Goal: Task Accomplishment & Management: Complete application form

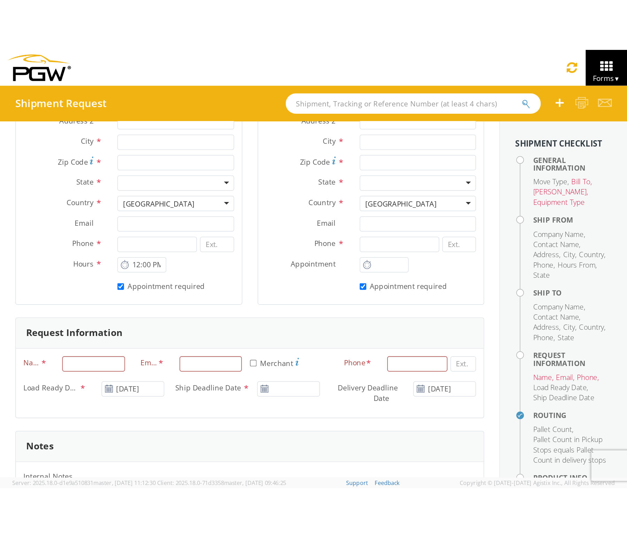
scroll to position [173, 0]
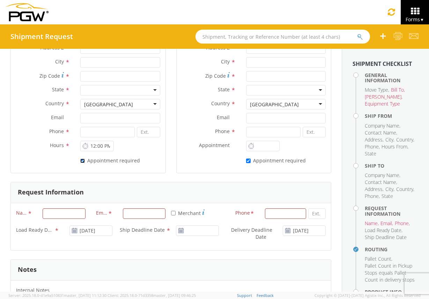
click at [81, 162] on input "* Appointment required" at bounding box center [82, 161] width 5 height 5
checkbox input "true"
click at [247, 161] on label "* Appointment required" at bounding box center [276, 160] width 61 height 8
click at [247, 161] on input "* Appointment required" at bounding box center [248, 161] width 5 height 5
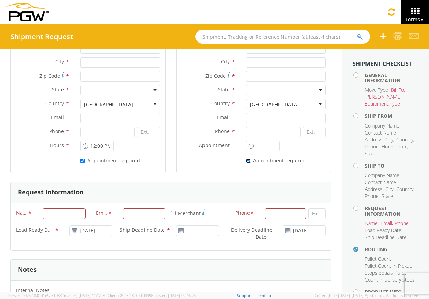
checkbox input "false"
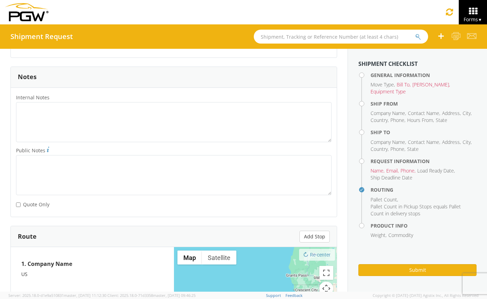
scroll to position [366, 0]
click at [18, 204] on input "* Quote Only" at bounding box center [18, 204] width 5 height 5
checkbox input "false"
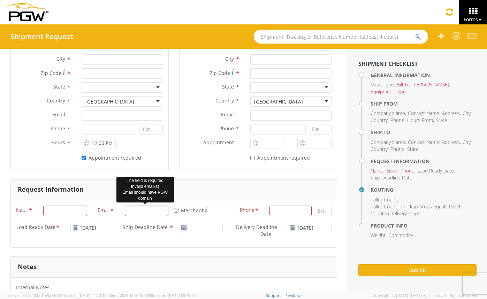
scroll to position [182, 0]
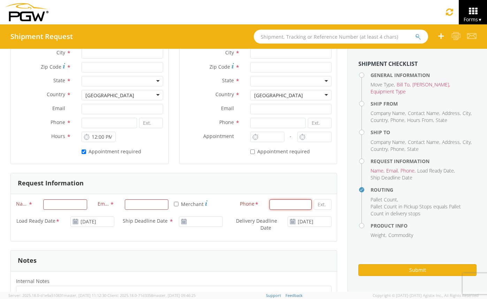
click at [277, 206] on input at bounding box center [291, 204] width 42 height 10
click at [73, 204] on input "Name *" at bounding box center [65, 204] width 44 height 10
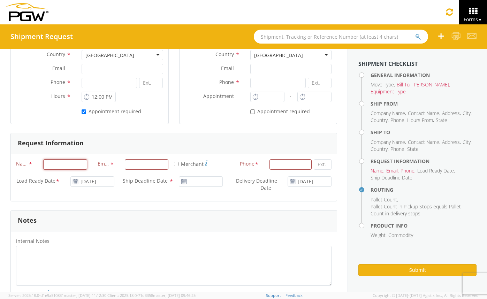
scroll to position [222, 0]
click at [82, 111] on input "* Appointment required" at bounding box center [84, 111] width 5 height 5
checkbox input "false"
click at [175, 163] on input "* Merchant" at bounding box center [176, 163] width 5 height 5
click at [174, 163] on input "* Merchant" at bounding box center [176, 163] width 5 height 5
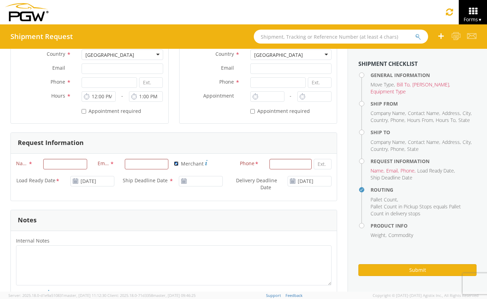
checkbox input "false"
click at [287, 165] on input at bounding box center [291, 164] width 42 height 10
click at [278, 147] on div "Request Information" at bounding box center [174, 143] width 326 height 21
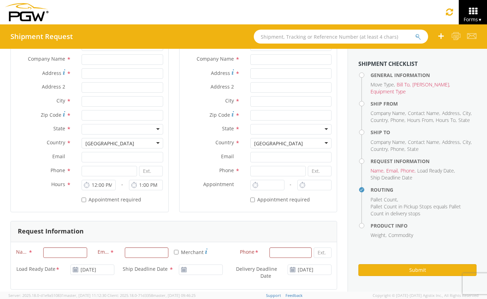
scroll to position [544, 0]
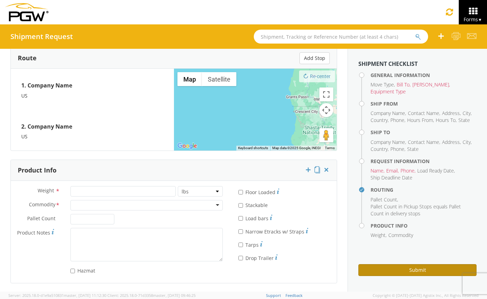
click at [428, 270] on button "Submit" at bounding box center [417, 270] width 118 height 12
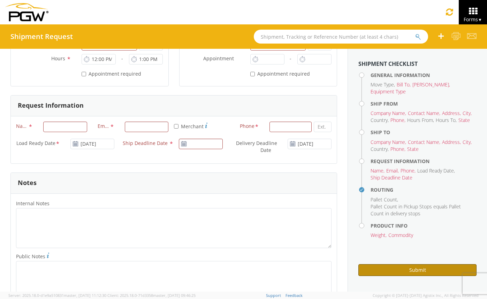
scroll to position [0, 0]
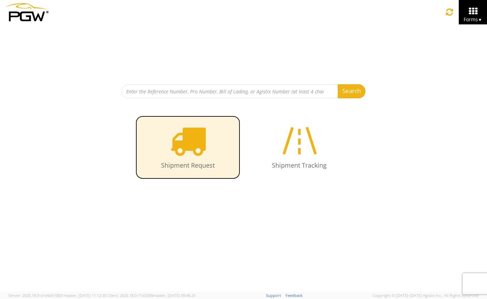
click at [191, 148] on icon at bounding box center [188, 141] width 36 height 36
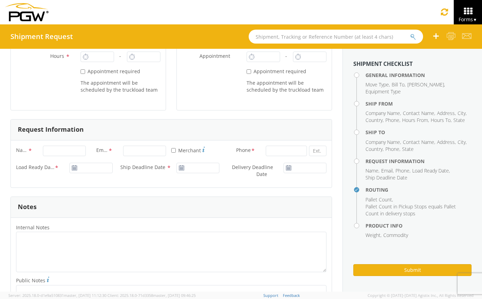
scroll to position [322, 0]
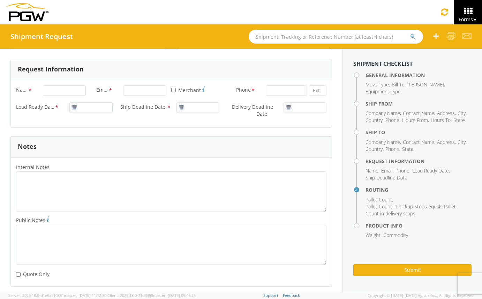
click at [382, 263] on div "Submit" at bounding box center [412, 267] width 118 height 17
click at [383, 269] on button "Submit" at bounding box center [412, 270] width 118 height 12
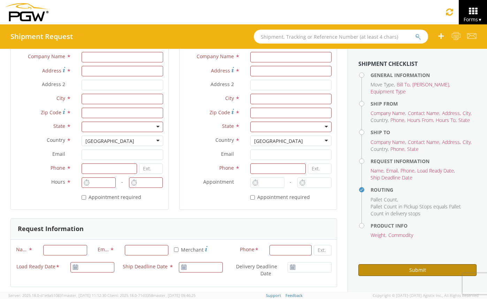
scroll to position [145, 0]
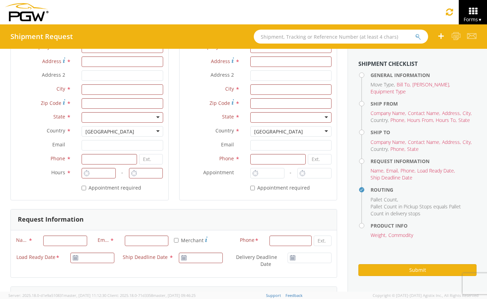
drag, startPoint x: 64, startPoint y: 173, endPoint x: 48, endPoint y: 173, distance: 16.0
click at [48, 173] on label "Hours *" at bounding box center [44, 172] width 66 height 9
copy span "Hours"
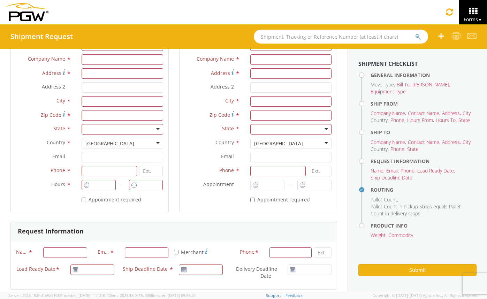
scroll to position [133, 0]
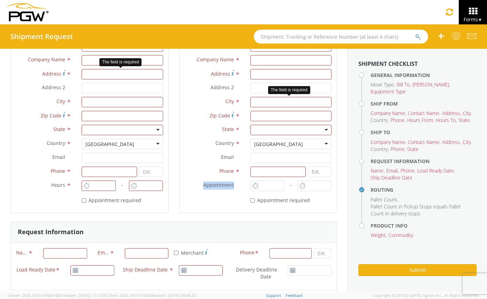
drag, startPoint x: 229, startPoint y: 186, endPoint x: 197, endPoint y: 187, distance: 32.1
click at [197, 187] on label "Appointment *" at bounding box center [213, 185] width 66 height 9
copy span "Appointment"
click at [204, 199] on div "* Appointment required" at bounding box center [259, 199] width 158 height 9
click at [250, 198] on input "* Appointment required" at bounding box center [252, 200] width 5 height 5
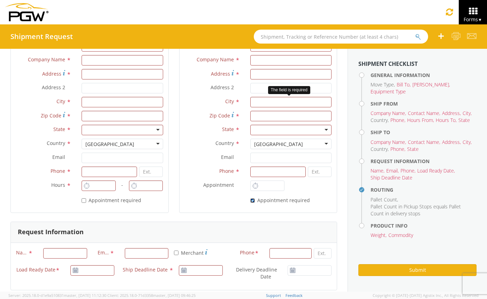
click at [250, 200] on input "* Appointment required" at bounding box center [252, 200] width 5 height 5
click at [250, 201] on input "* Appointment required" at bounding box center [252, 200] width 5 height 5
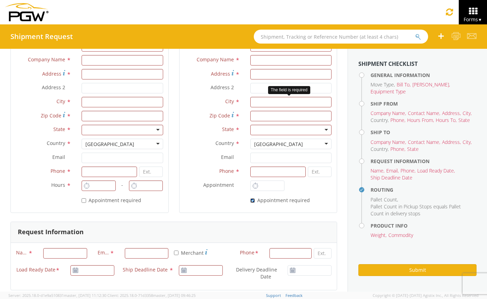
checkbox input "false"
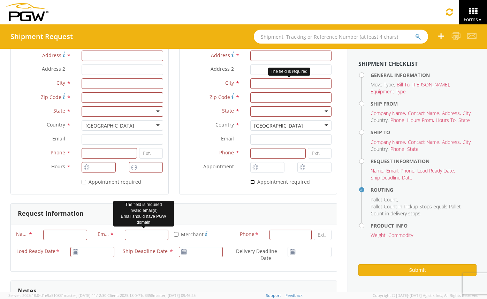
scroll to position [151, 0]
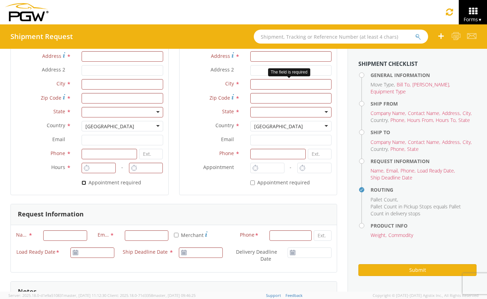
click at [83, 183] on input "* Appointment required" at bounding box center [84, 183] width 5 height 5
click at [82, 182] on input "* Appointment required" at bounding box center [84, 183] width 5 height 5
checkbox input "false"
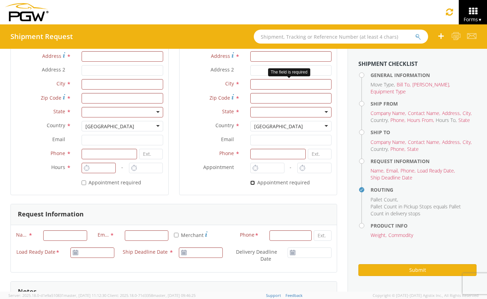
click at [251, 182] on input "* Appointment required" at bounding box center [252, 183] width 5 height 5
click at [250, 184] on input "* Appointment required" at bounding box center [252, 183] width 5 height 5
click at [254, 169] on icon at bounding box center [255, 168] width 6 height 7
click at [250, 184] on input "* Appointment required" at bounding box center [252, 183] width 5 height 5
click at [250, 185] on input "* Appointment required" at bounding box center [252, 183] width 5 height 5
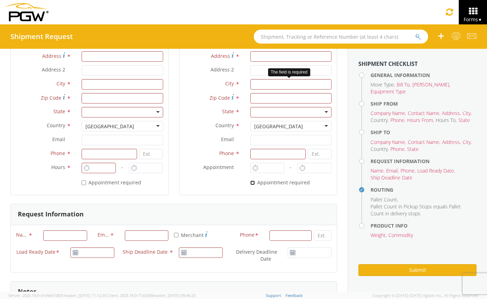
click at [250, 185] on input "* Appointment required" at bounding box center [252, 183] width 5 height 5
checkbox input "true"
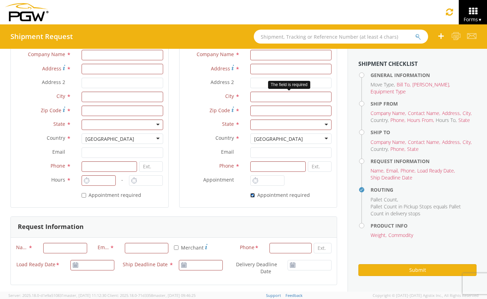
scroll to position [145, 0]
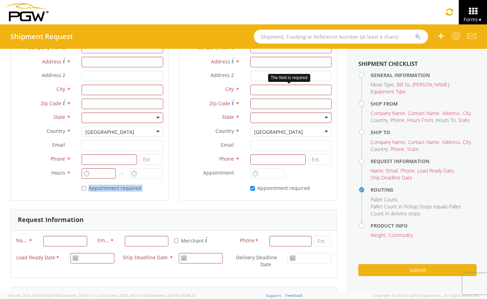
drag, startPoint x: 141, startPoint y: 188, endPoint x: 86, endPoint y: 190, distance: 54.8
click at [86, 190] on div "* Appointment required" at bounding box center [122, 186] width 81 height 9
copy label "Appointment required"
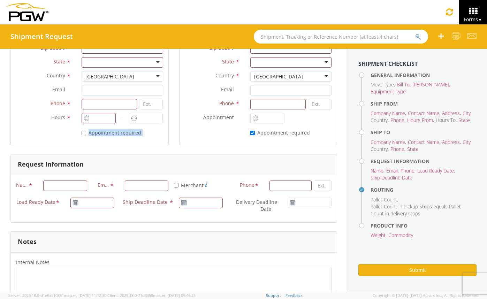
scroll to position [227, 0]
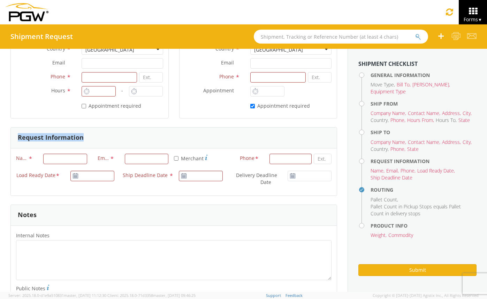
drag, startPoint x: 85, startPoint y: 137, endPoint x: 14, endPoint y: 137, distance: 71.1
click at [14, 137] on div "Request Information" at bounding box center [174, 138] width 326 height 21
copy h3 "Request Information"
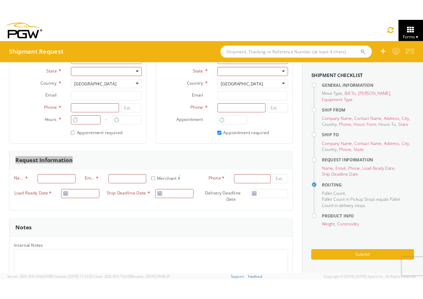
scroll to position [204, 0]
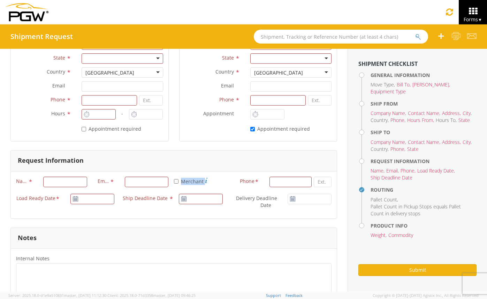
drag, startPoint x: 205, startPoint y: 181, endPoint x: 178, endPoint y: 182, distance: 27.2
click at [178, 182] on div "* Merchant" at bounding box center [201, 182] width 54 height 10
copy label "Merchant"
click at [174, 181] on input "* Merchant" at bounding box center [176, 181] width 5 height 5
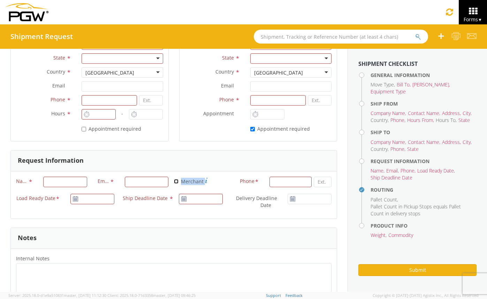
click at [174, 181] on input "* Merchant" at bounding box center [176, 181] width 5 height 5
click at [175, 180] on input "* Merchant" at bounding box center [176, 181] width 5 height 5
click at [174, 181] on input "* Merchant" at bounding box center [176, 181] width 5 height 5
click at [174, 179] on input "* Merchant" at bounding box center [176, 181] width 5 height 5
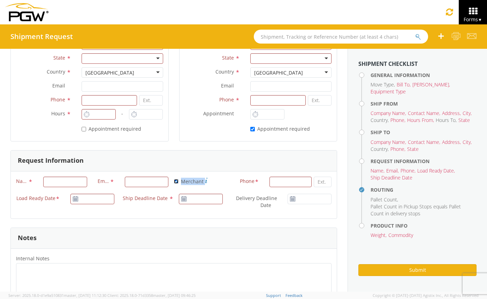
click at [174, 183] on input "* Merchant" at bounding box center [176, 181] width 5 height 5
click at [174, 181] on input "* Merchant" at bounding box center [176, 181] width 5 height 5
checkbox input "true"
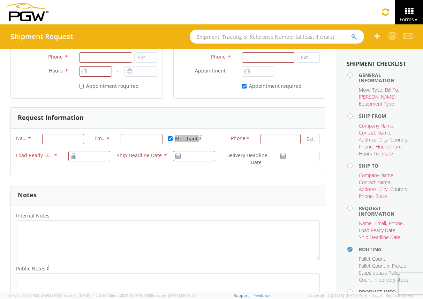
scroll to position [249, 0]
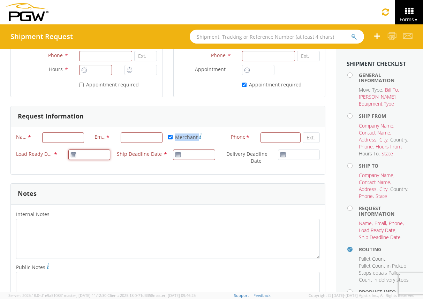
type input "[DATE]"
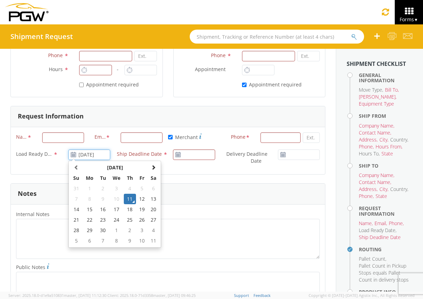
click at [89, 156] on input "[DATE]" at bounding box center [89, 155] width 42 height 10
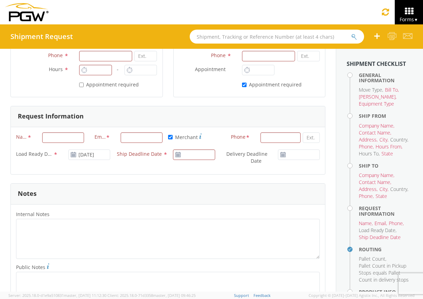
click at [45, 165] on div "Load Ready Date * [DATE] Ship Deadline Date * Delivery Deadline Date *" at bounding box center [168, 160] width 314 height 20
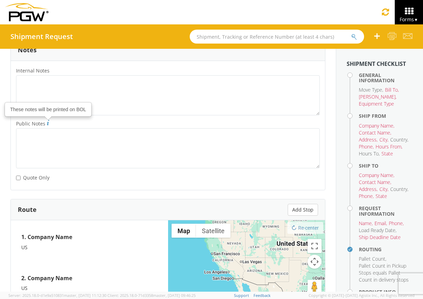
scroll to position [392, 0]
click at [17, 178] on input "* Quote Only" at bounding box center [18, 178] width 5 height 5
click at [18, 178] on input "* Quote Only" at bounding box center [18, 178] width 5 height 5
checkbox input "false"
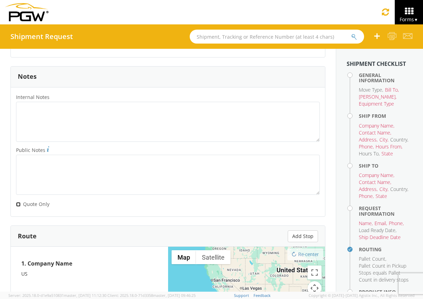
scroll to position [0, 0]
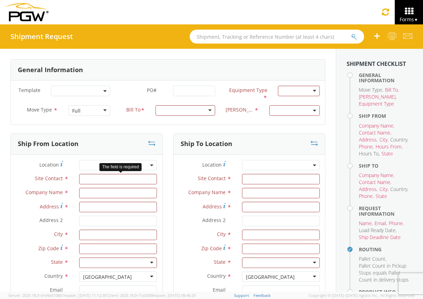
click at [85, 91] on span at bounding box center [80, 91] width 59 height 10
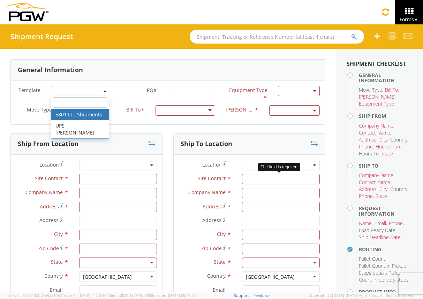
select select "56744968"
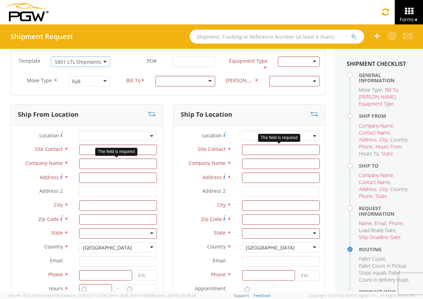
scroll to position [30, 0]
select select
type input "5801 Branch Manager"
type input "PGW"
type input "5000 [GEOGRAPHIC_DATA]"
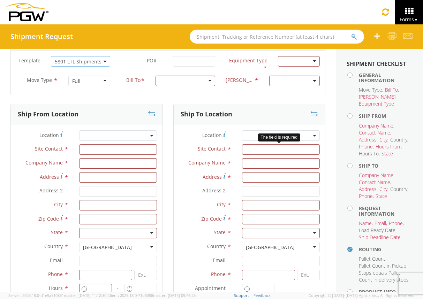
type input "[GEOGRAPHIC_DATA]"
type input "76115"
type input "[EMAIL_ADDRESS][DOMAIN_NAME]"
type input "[PHONE_NUMBER]"
type input "10:35 AM"
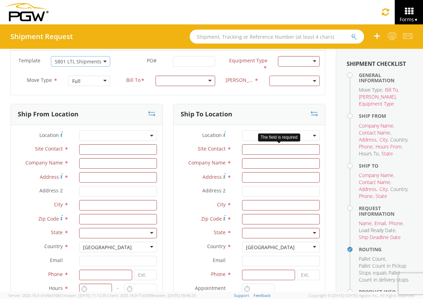
type input "5403 Branch Manager"
type input "PGW"
type input "[STREET_ADDRESS]"
type input "Amarillo"
type input "79101"
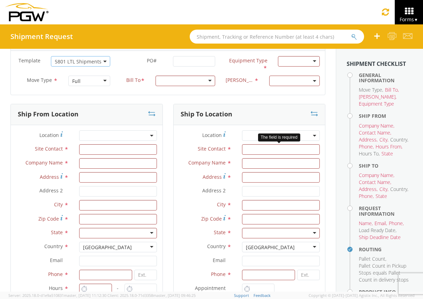
type input "[EMAIL_ADDRESS][DOMAIN_NAME]"
type input "[PHONE_NUMBER]"
type textarea "NO LTL Appt unless noted, ALL Truckload APPT Reqd. Contact [PERSON_NAME]. Call …"
type input "980"
type input "1"
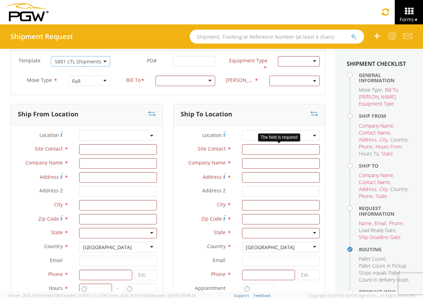
type input "11:35 AM"
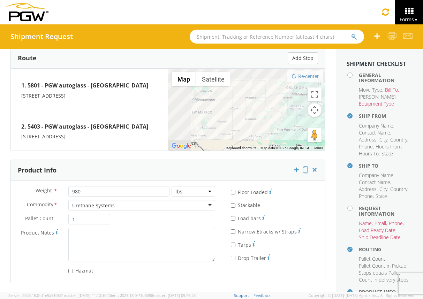
select select "28259"
select select "62891"
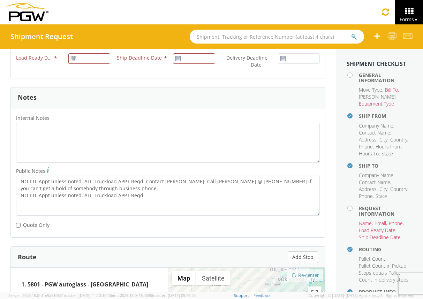
scroll to position [347, 0]
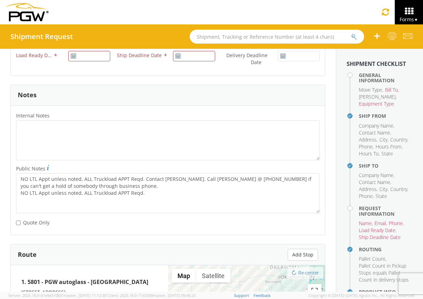
drag, startPoint x: 50, startPoint y: 115, endPoint x: 15, endPoint y: 116, distance: 34.9
click at [15, 116] on label "Internal Notes *" at bounding box center [168, 115] width 314 height 9
copy span "Internal Notes"
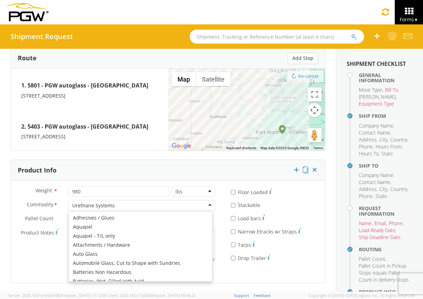
scroll to position [362, 0]
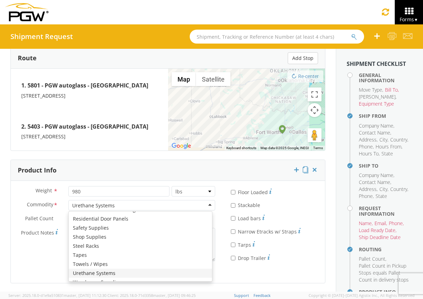
click at [205, 203] on div "Urethane Systems" at bounding box center [141, 205] width 146 height 10
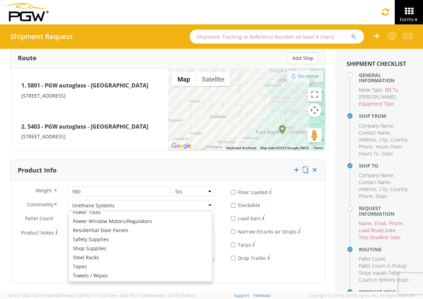
scroll to position [387, 0]
click at [36, 280] on div "Weight * 980 lbs kgs Commodity * Urethane Systems Urethane Systems Adhesives / …" at bounding box center [168, 232] width 314 height 102
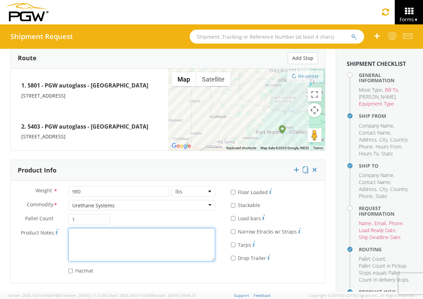
click at [97, 255] on textarea "Product Notes *" at bounding box center [141, 244] width 146 height 33
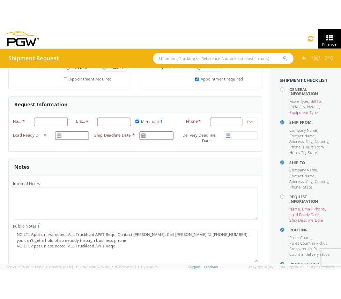
scroll to position [279, 0]
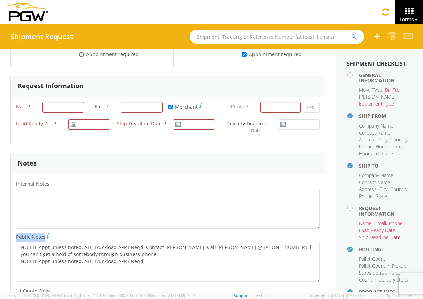
drag, startPoint x: 44, startPoint y: 237, endPoint x: 14, endPoint y: 236, distance: 29.6
click at [14, 236] on label "Public Notes *" at bounding box center [168, 236] width 314 height 9
copy span "Public Notes"
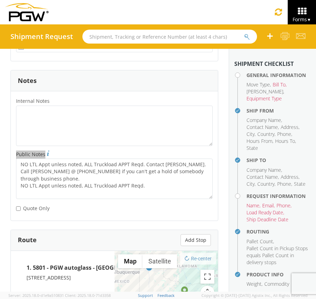
scroll to position [1053, 0]
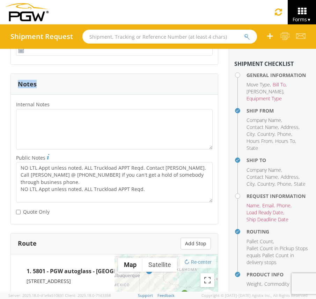
drag, startPoint x: 39, startPoint y: 88, endPoint x: 14, endPoint y: 85, distance: 24.9
click at [14, 85] on div "Notes" at bounding box center [114, 84] width 207 height 21
copy h3 "Notes"
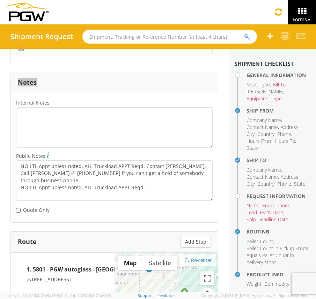
scroll to position [1058, 0]
